Goal: Information Seeking & Learning: Learn about a topic

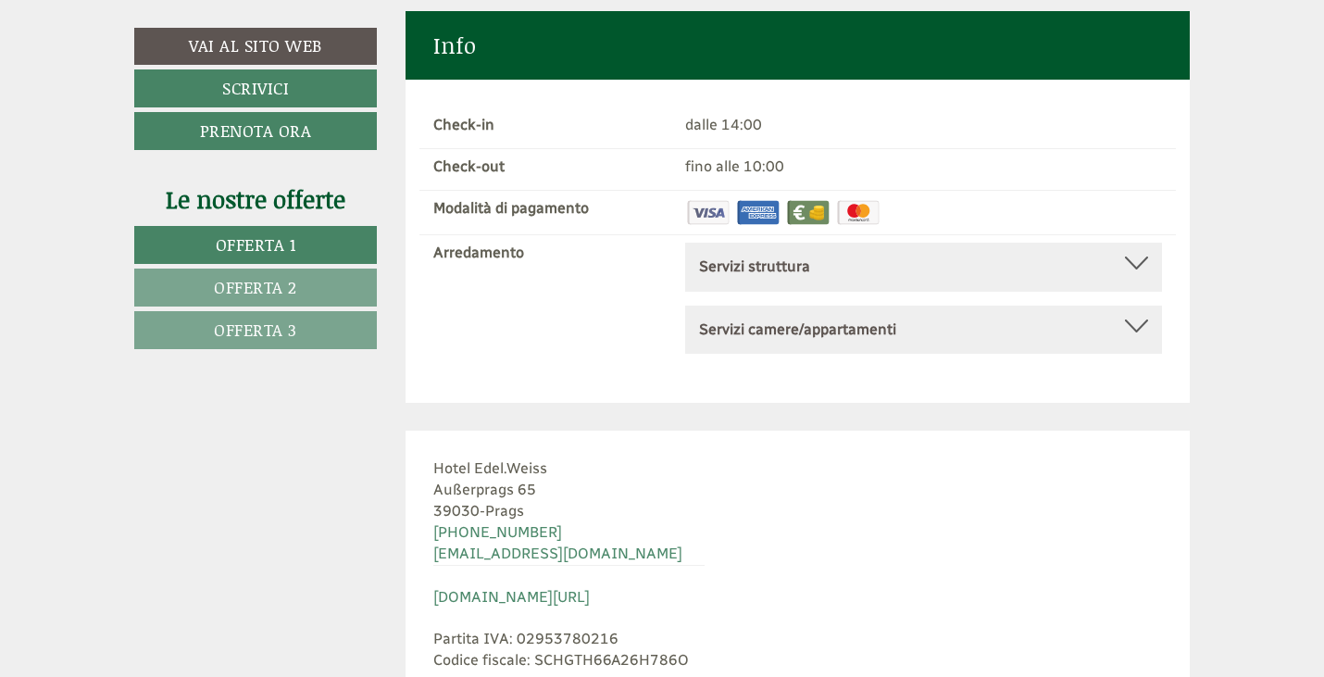
scroll to position [9632, 0]
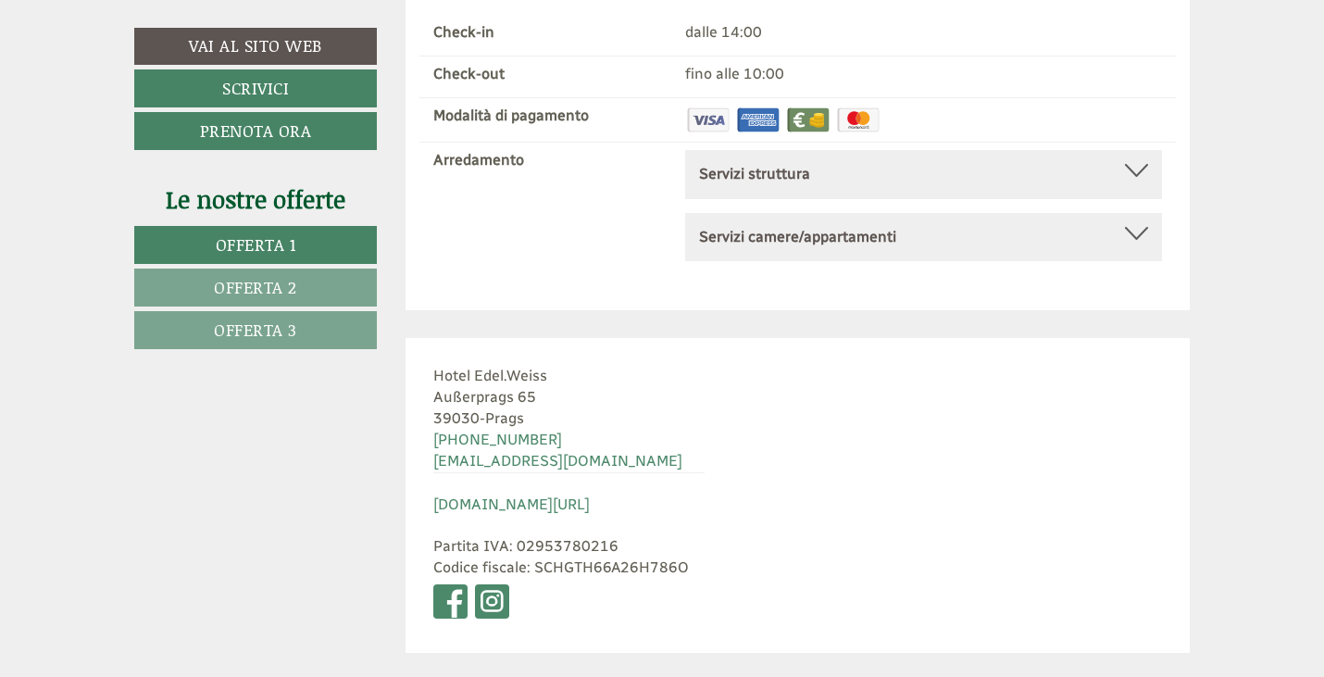
click at [754, 150] on div "Servizi struttura Senza barriere, Sala congressi, Terrazza, [GEOGRAPHIC_DATA], …" at bounding box center [923, 174] width 477 height 49
click at [778, 165] on b "Servizi struttura" at bounding box center [754, 174] width 111 height 18
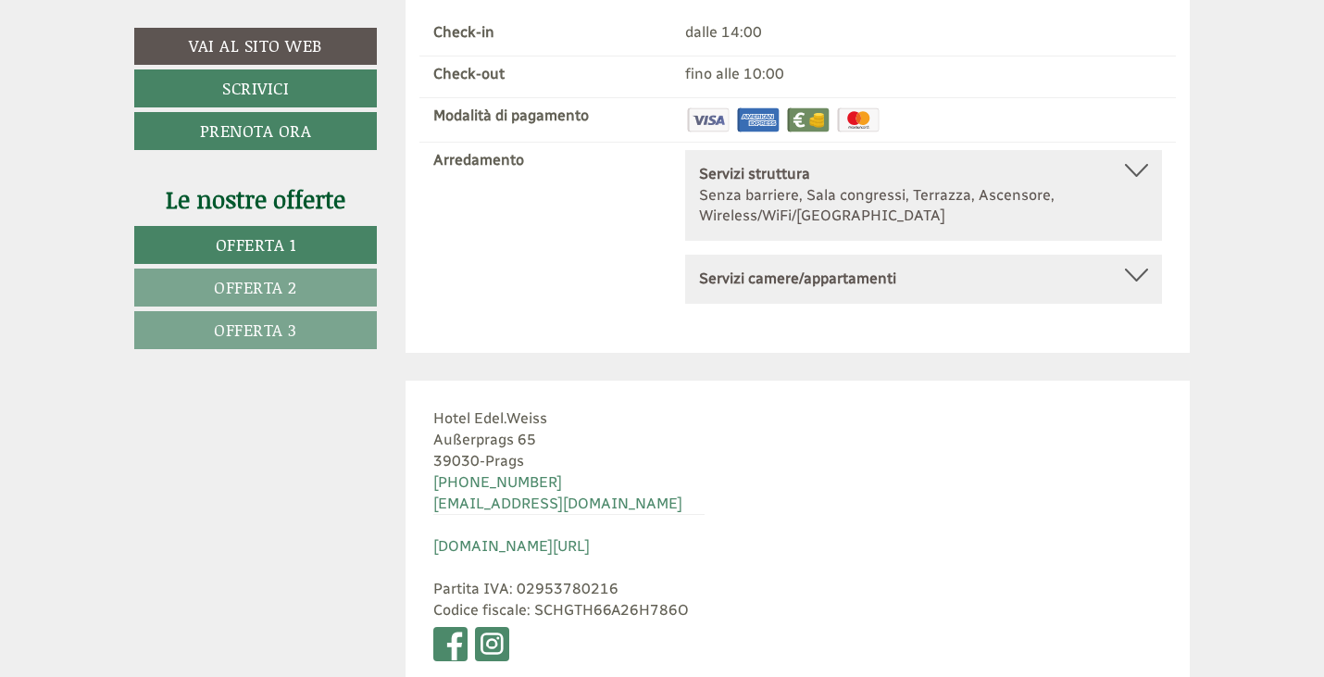
click at [786, 164] on div "Servizi struttura" at bounding box center [923, 174] width 449 height 21
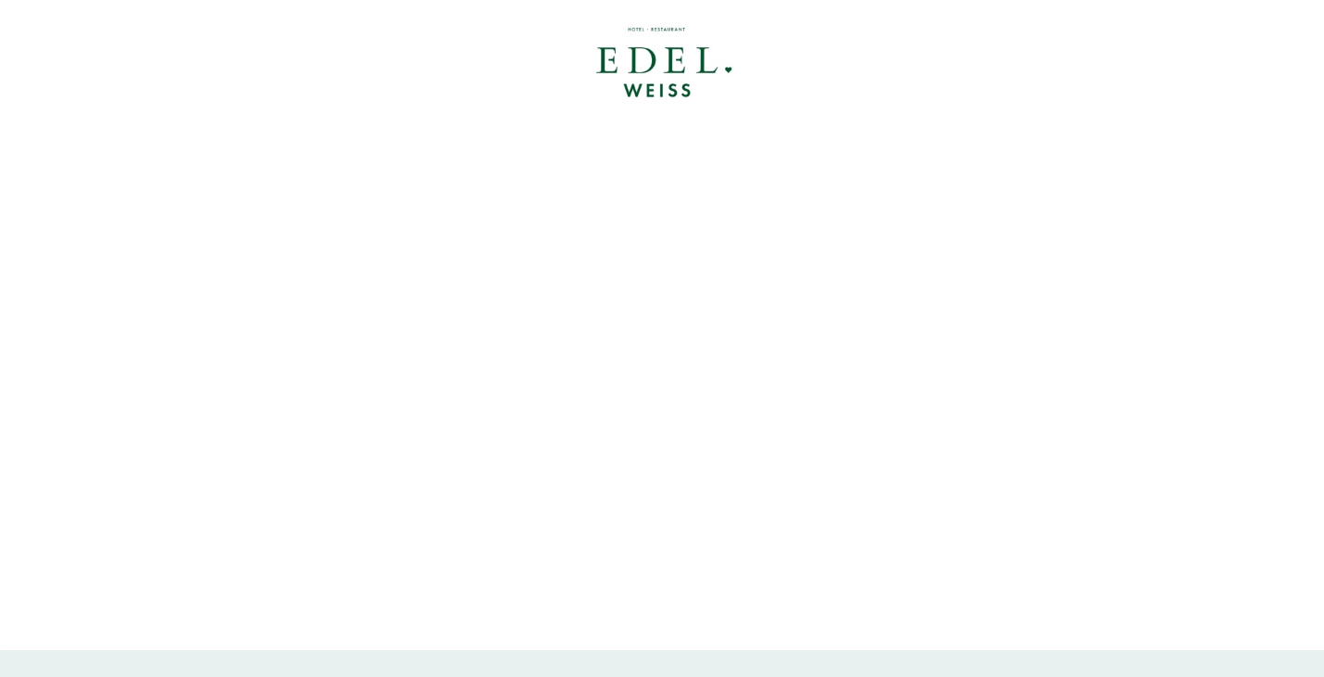
scroll to position [0, 0]
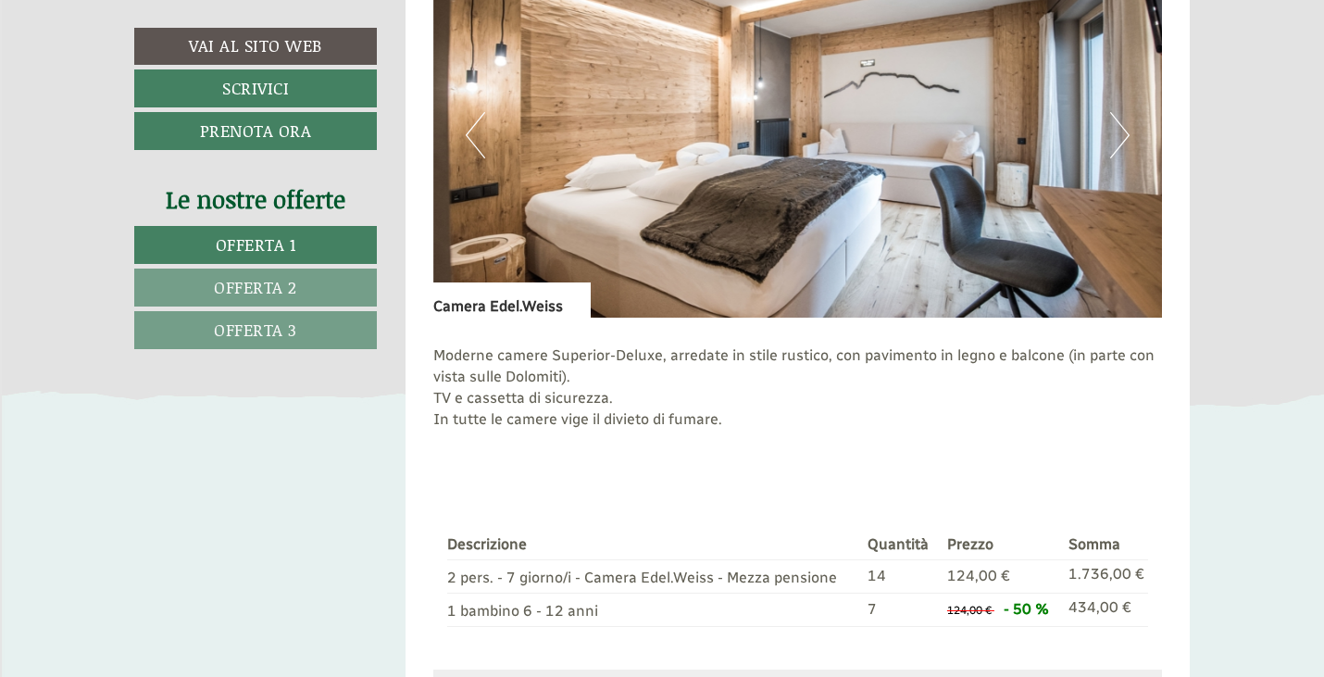
scroll to position [2593, 0]
click at [1118, 130] on button "Next" at bounding box center [1120, 134] width 19 height 46
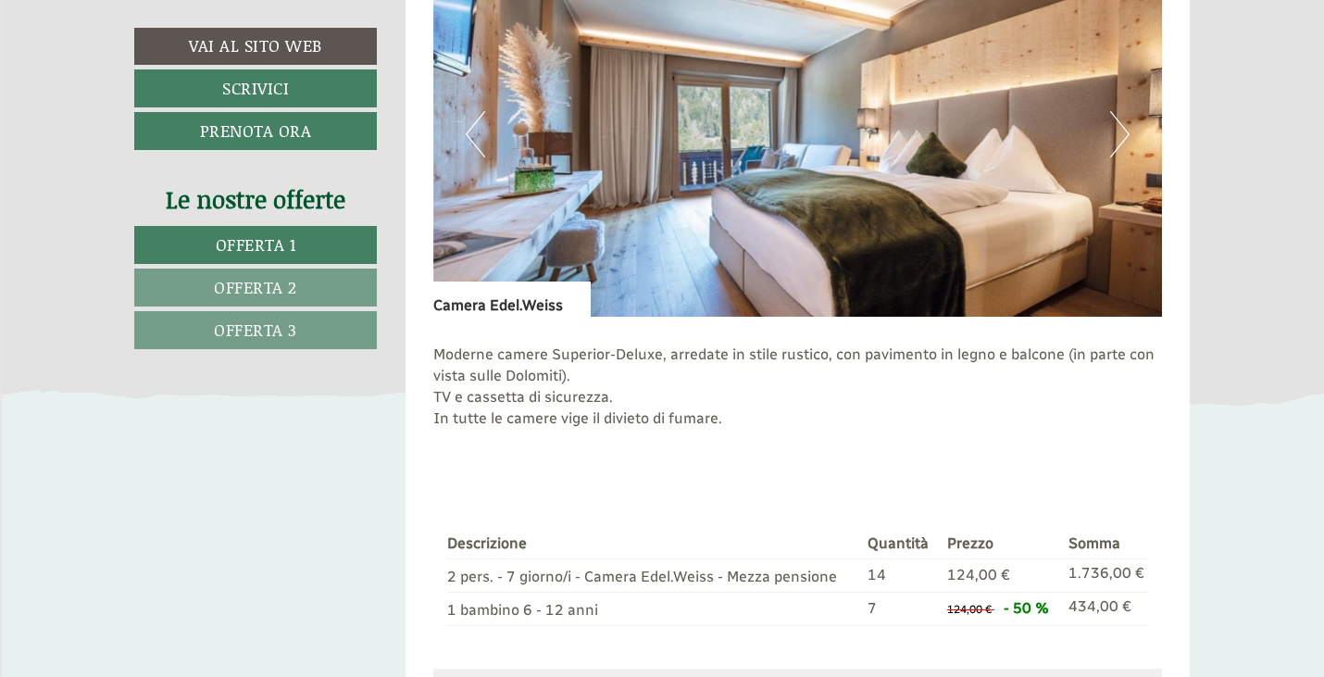
click at [1118, 130] on button "Next" at bounding box center [1120, 134] width 19 height 46
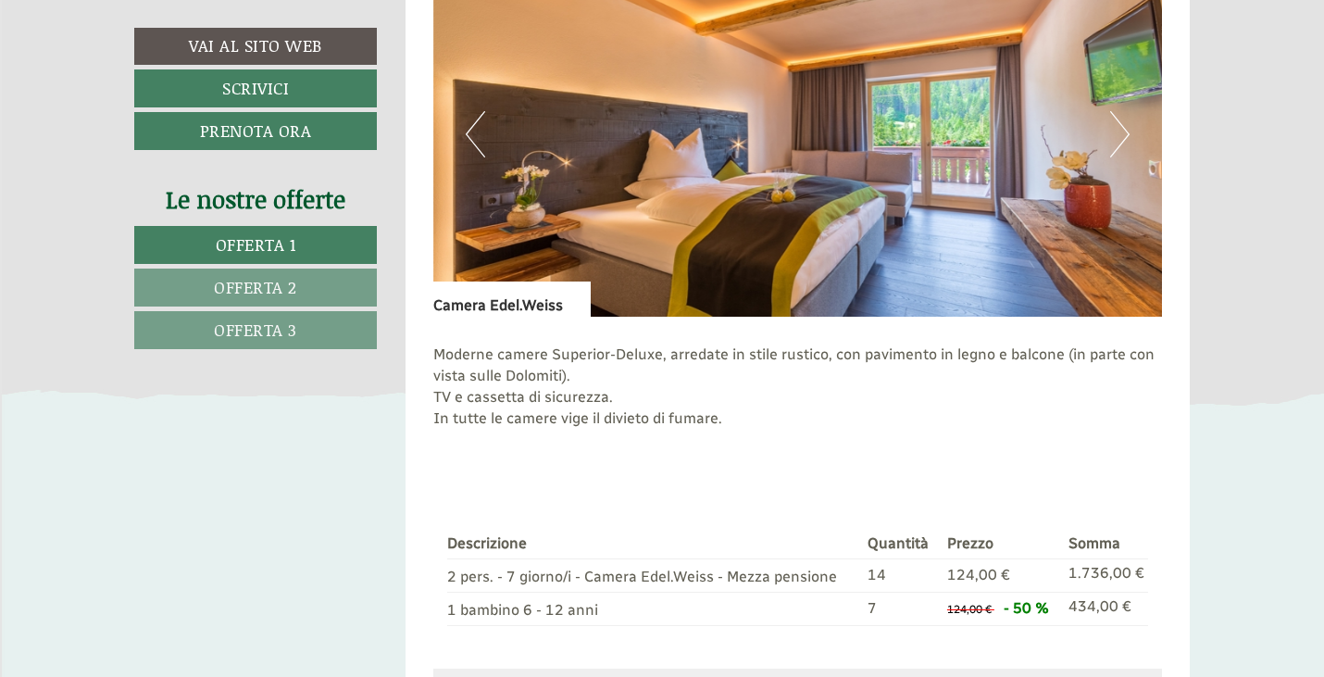
click at [1118, 130] on button "Next" at bounding box center [1120, 134] width 19 height 46
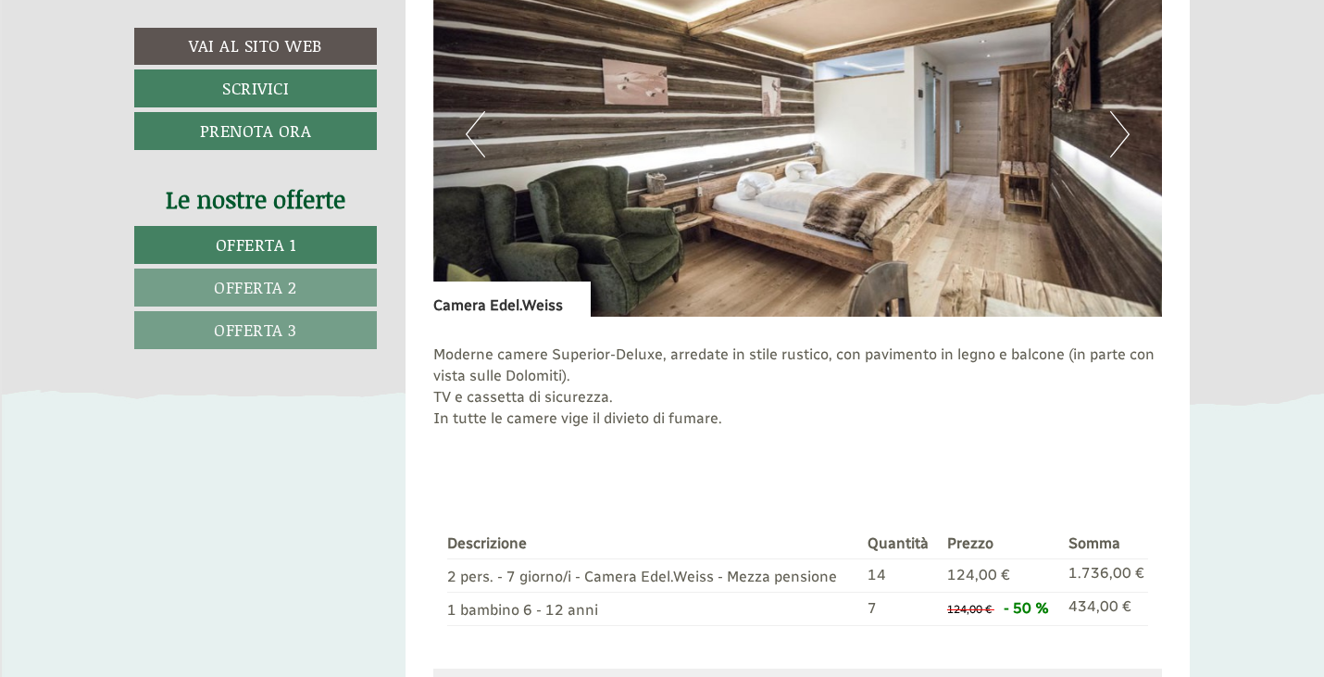
click at [1118, 130] on button "Next" at bounding box center [1120, 134] width 19 height 46
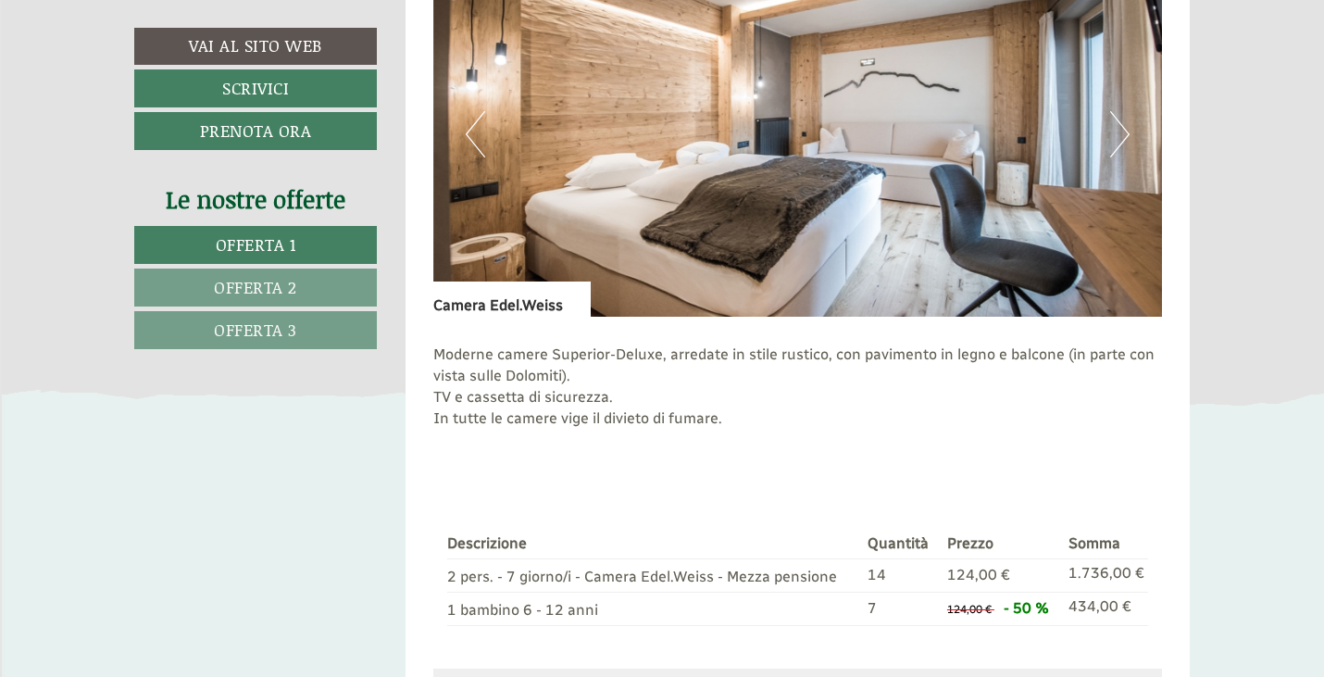
click at [1118, 130] on button "Next" at bounding box center [1120, 134] width 19 height 46
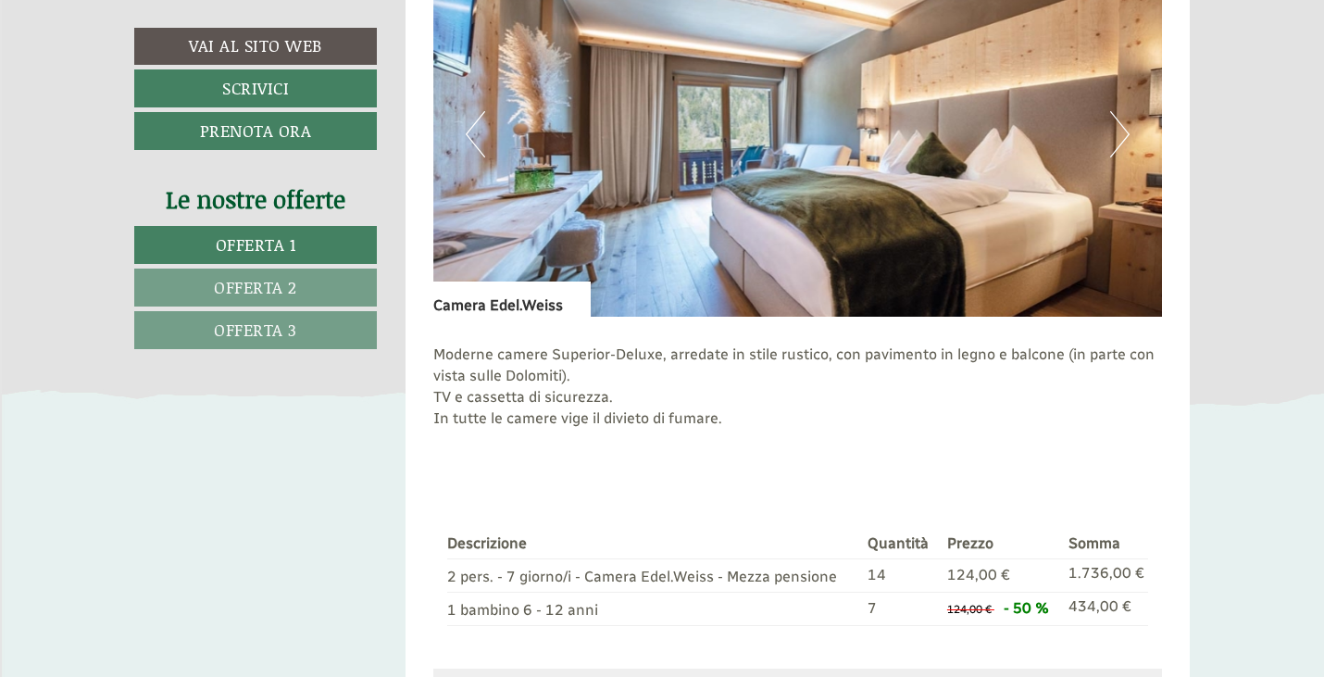
click at [1118, 130] on button "Next" at bounding box center [1120, 134] width 19 height 46
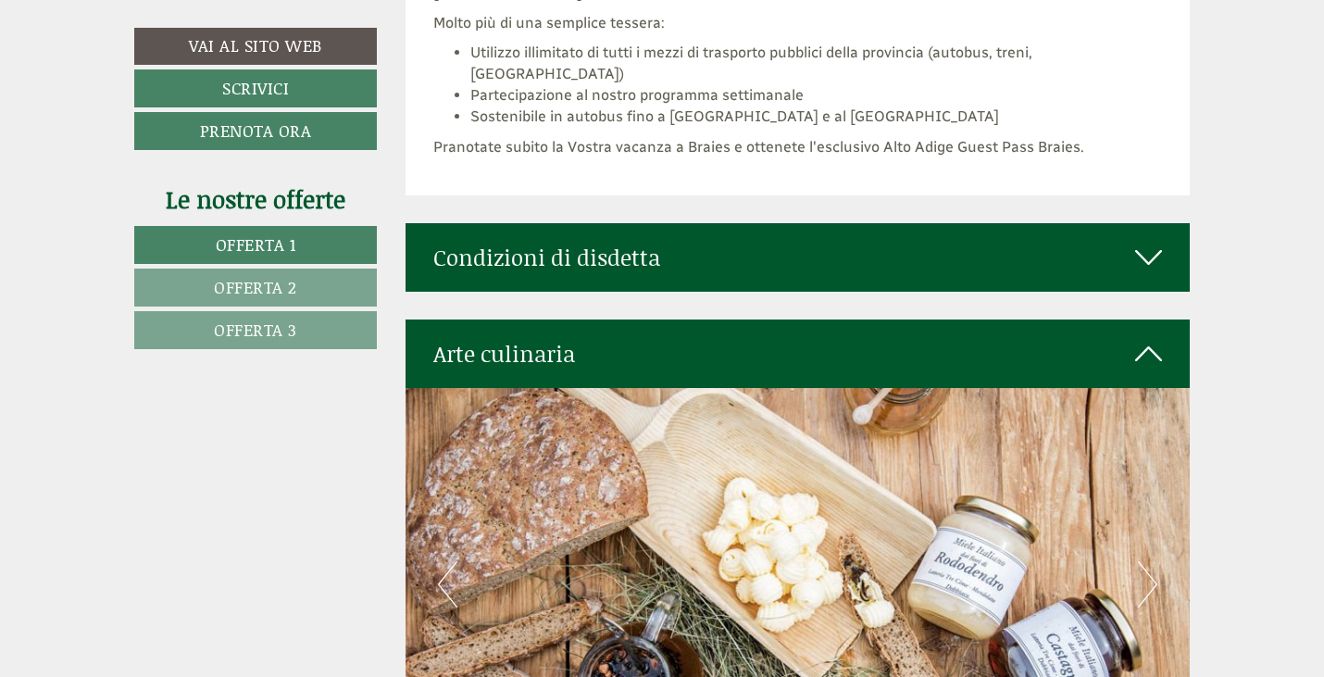
scroll to position [7132, 0]
